Goal: Task Accomplishment & Management: Use online tool/utility

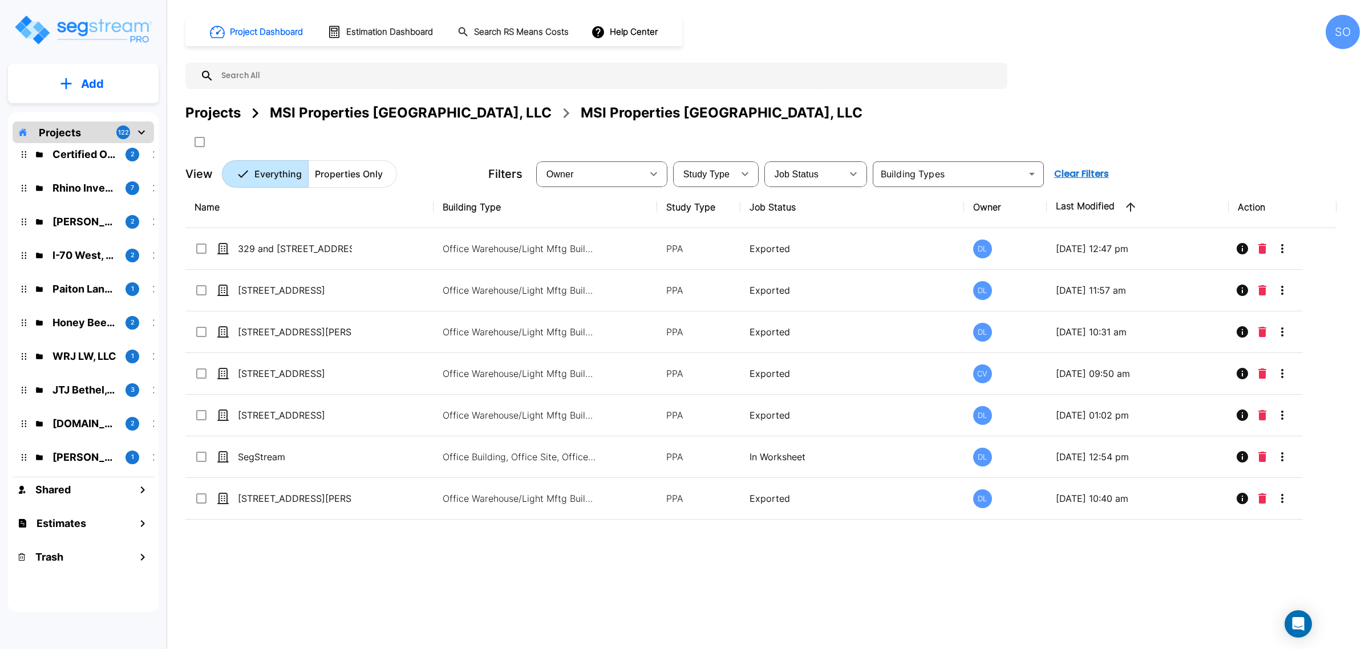
scroll to position [214, 0]
click at [92, 292] on p "Honey Bee Co, LLC" at bounding box center [84, 287] width 64 height 15
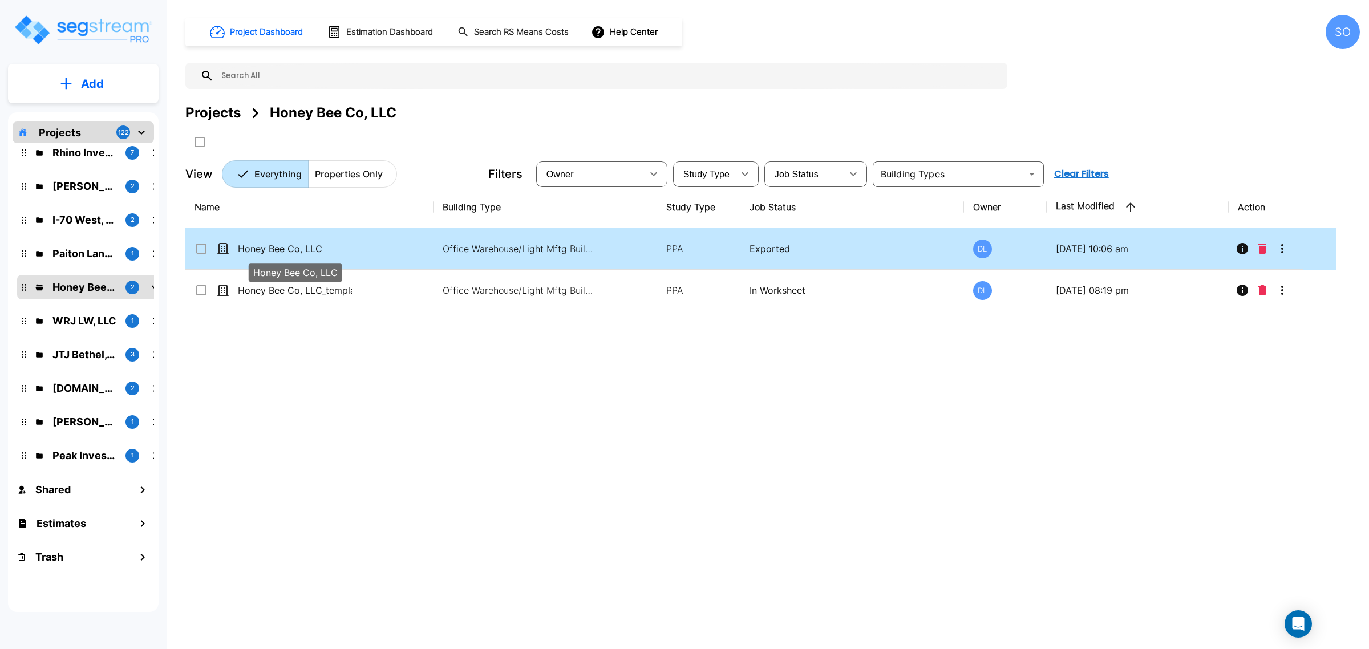
click at [316, 254] on p "Honey Bee Co, LLC" at bounding box center [295, 249] width 114 height 14
checkbox input "true"
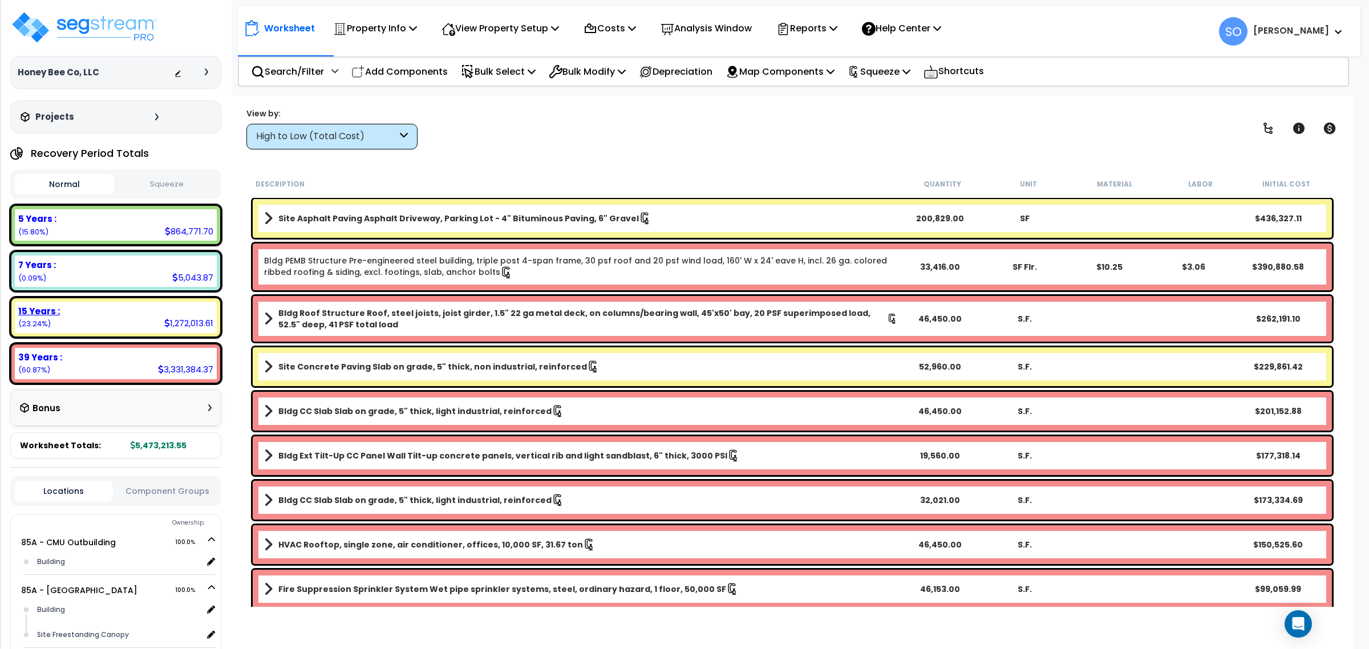
click at [97, 312] on div "15 Years :" at bounding box center [115, 311] width 195 height 12
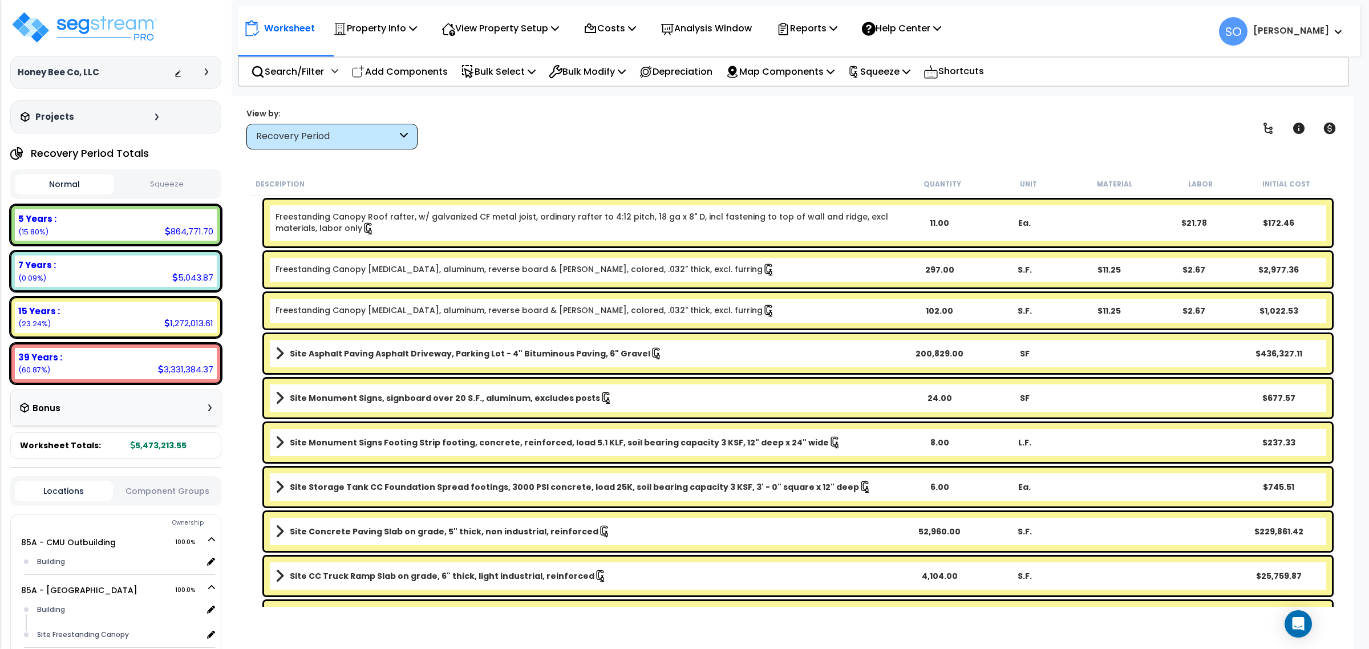
scroll to position [1141, 0]
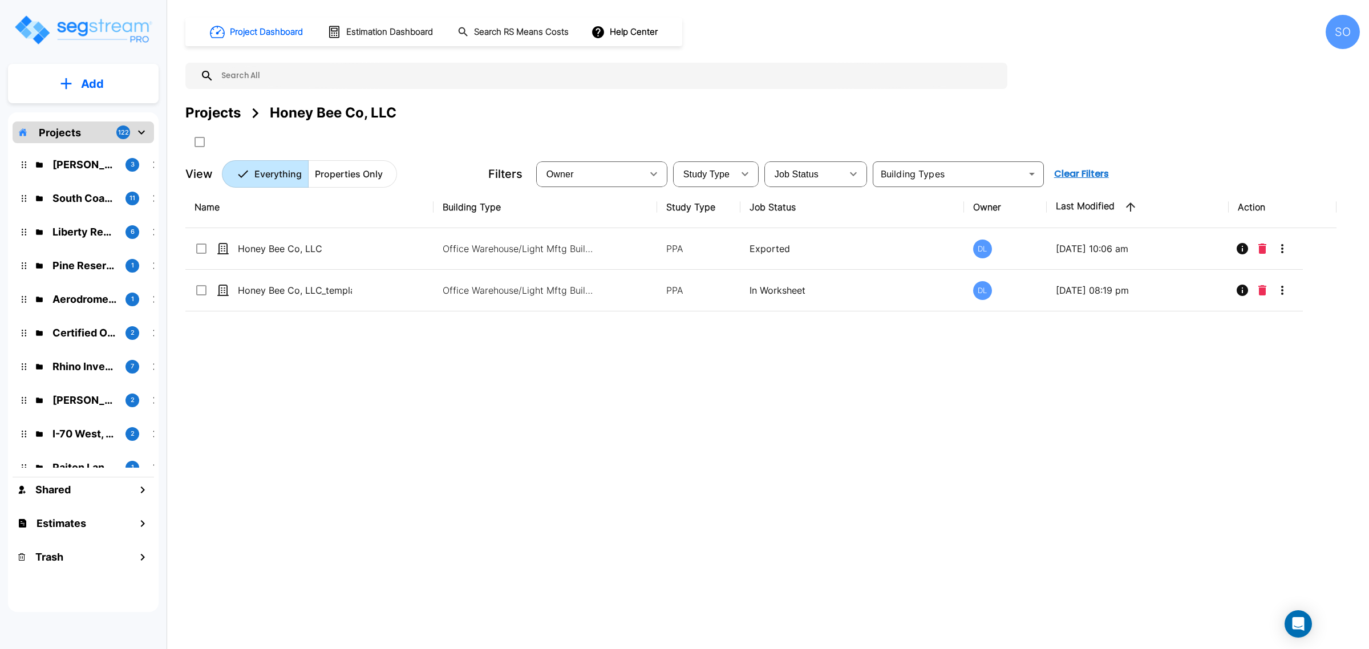
click at [72, 131] on p "Projects" at bounding box center [60, 132] width 42 height 15
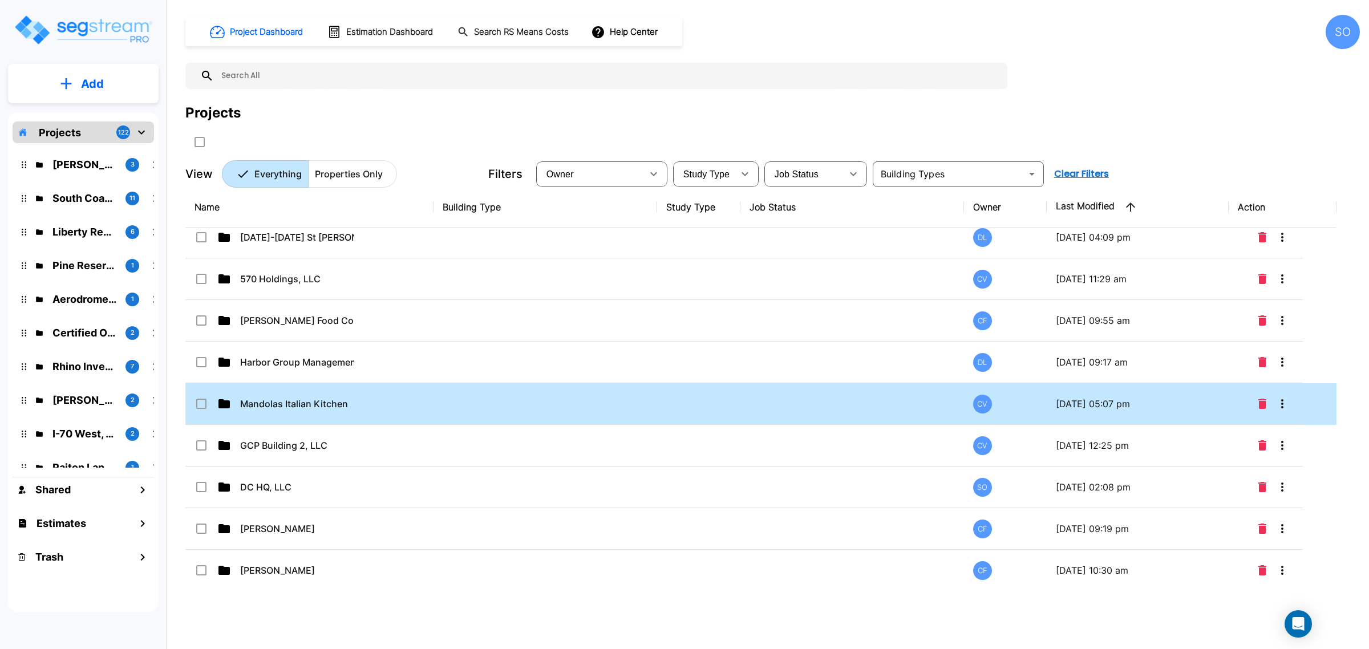
scroll to position [1426, 0]
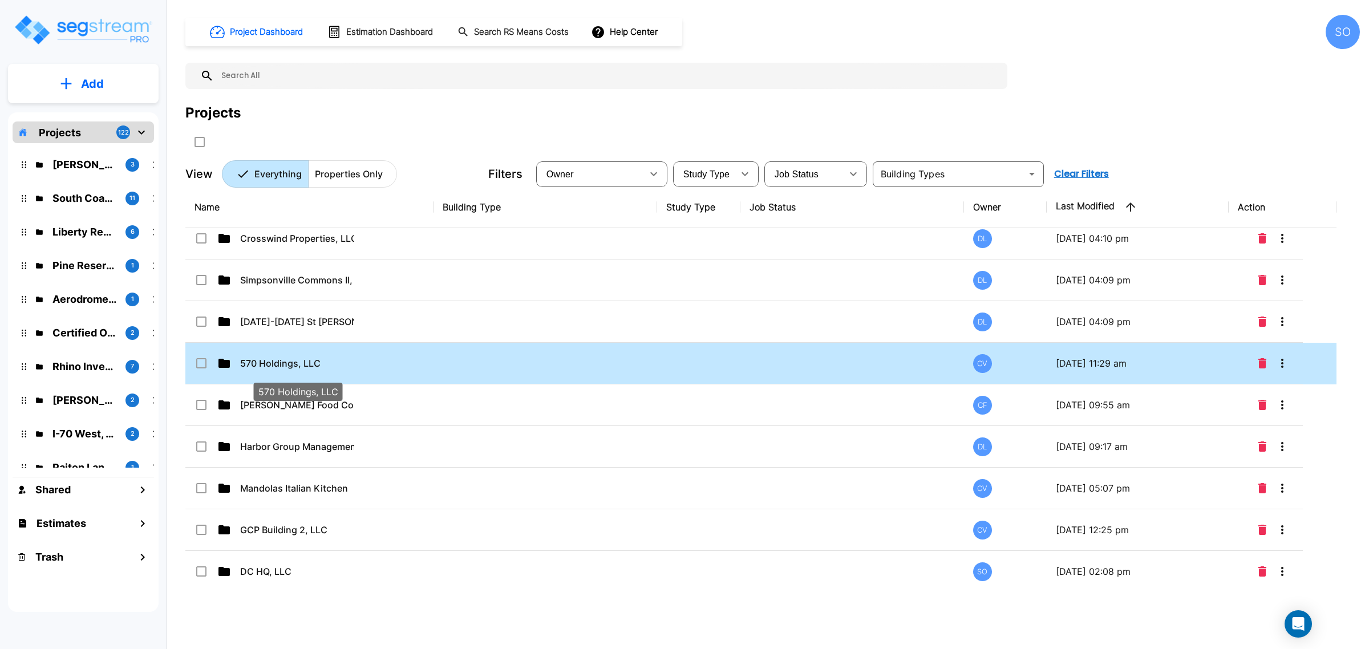
click at [284, 364] on p "570 Holdings, LLC" at bounding box center [297, 364] width 114 height 14
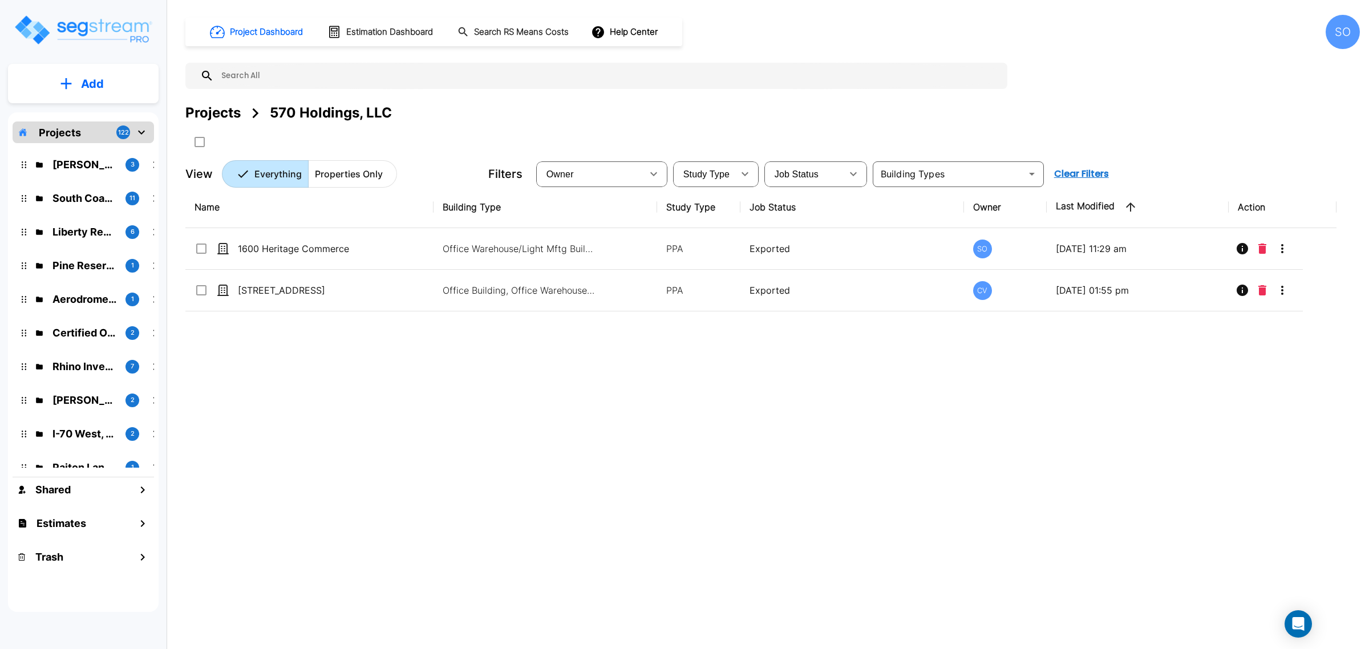
scroll to position [0, 0]
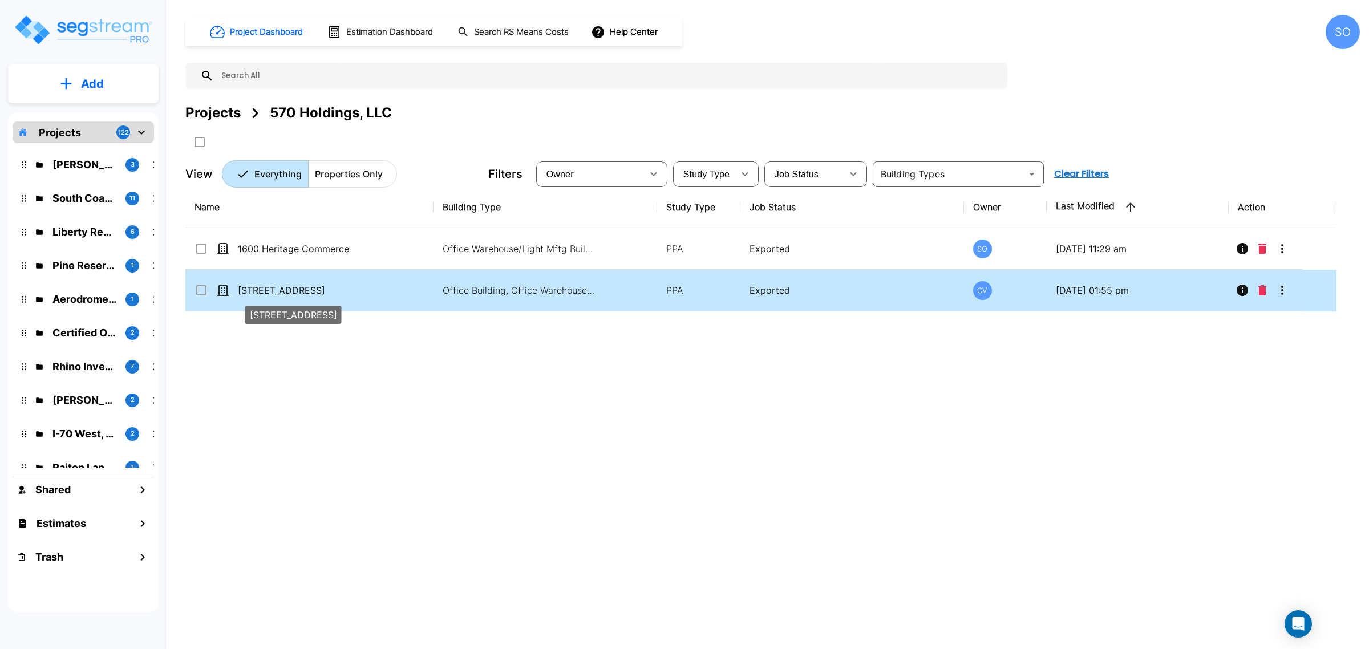
click at [298, 288] on p "5112 Departure Drive" at bounding box center [295, 291] width 114 height 14
click at [298, 288] on p "[STREET_ADDRESS]" at bounding box center [295, 291] width 114 height 14
checkbox input "true"
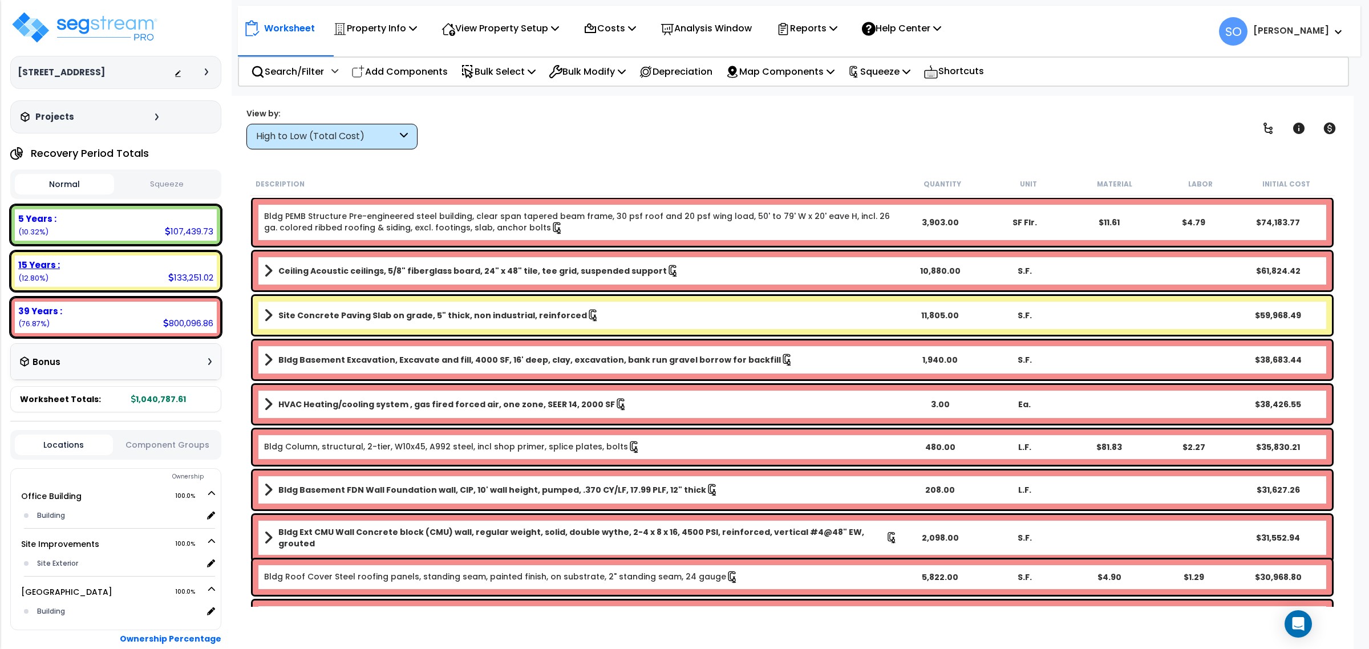
click at [64, 275] on div "15 Years : 133,251.02 (12.80%)" at bounding box center [116, 271] width 202 height 31
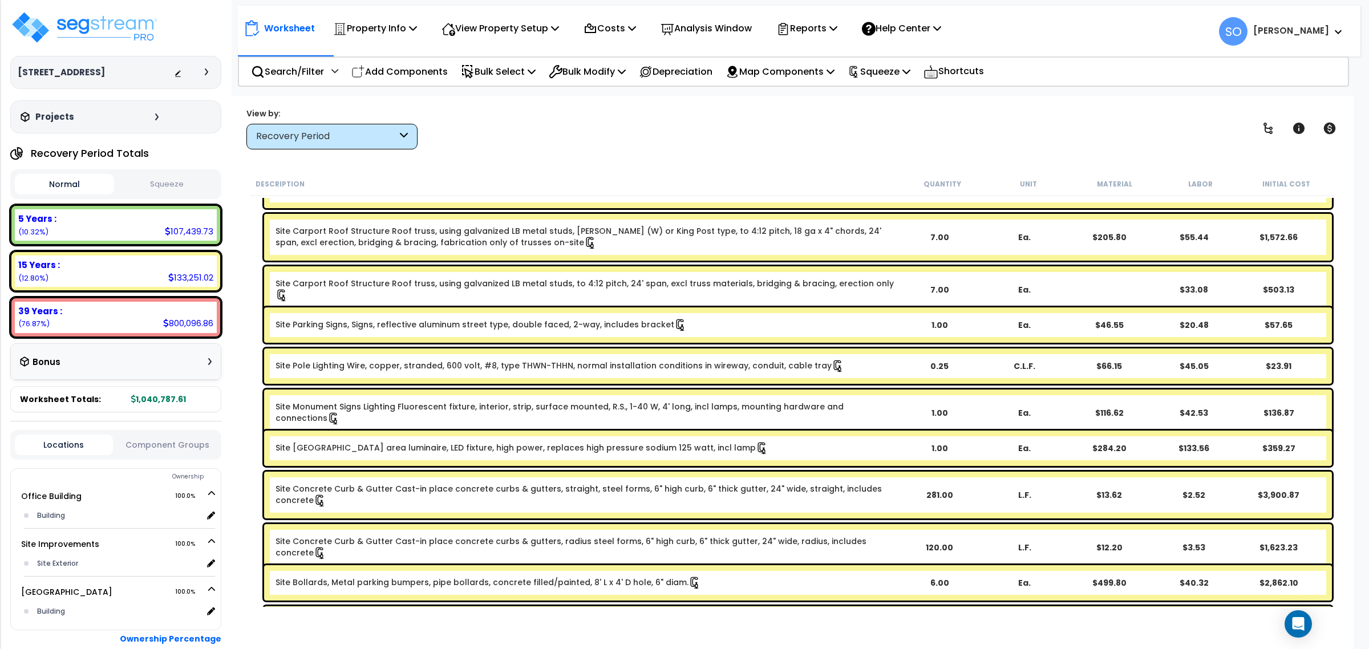
scroll to position [499, 0]
